Goal: Task Accomplishment & Management: Manage account settings

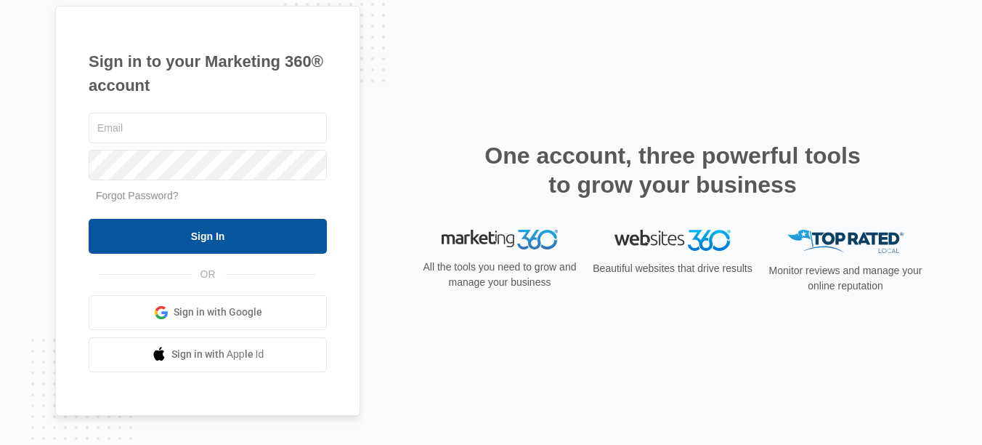
type input "lcaravia@drgsweightloss.com"
click at [164, 227] on input "Sign In" at bounding box center [208, 236] width 238 height 35
